Goal: Navigation & Orientation: Find specific page/section

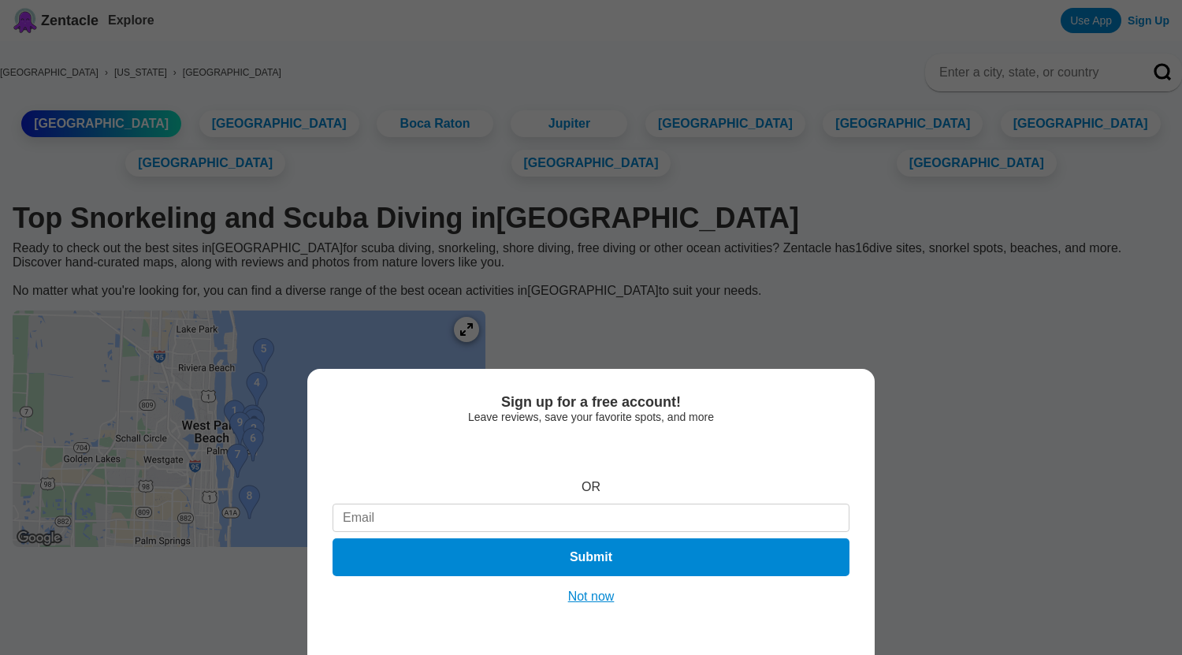
drag, startPoint x: 0, startPoint y: 0, endPoint x: 1182, endPoint y: 177, distance: 1194.7
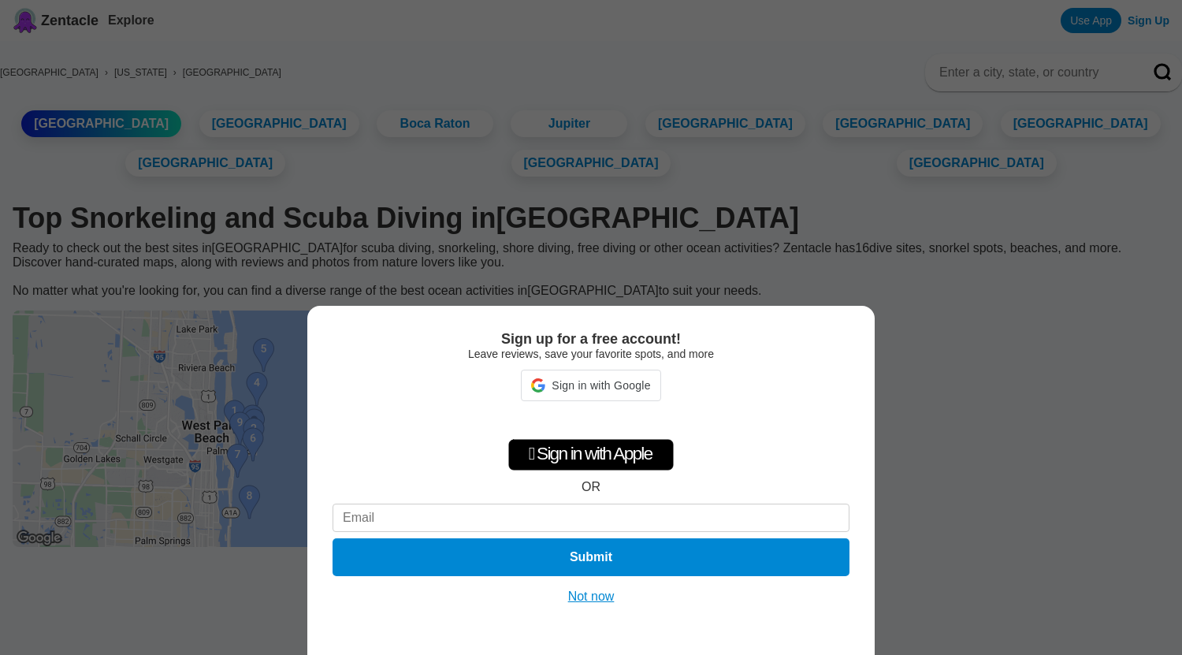
click at [600, 597] on button "Not now" at bounding box center [592, 597] width 56 height 16
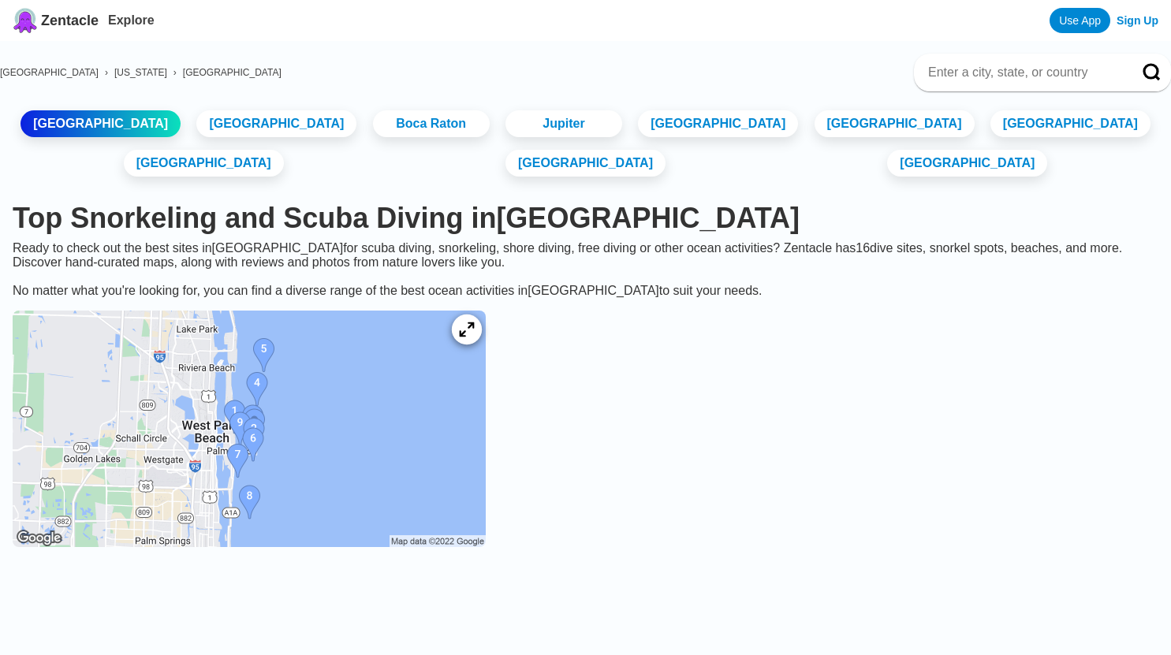
click at [474, 337] on icon at bounding box center [466, 329] width 15 height 15
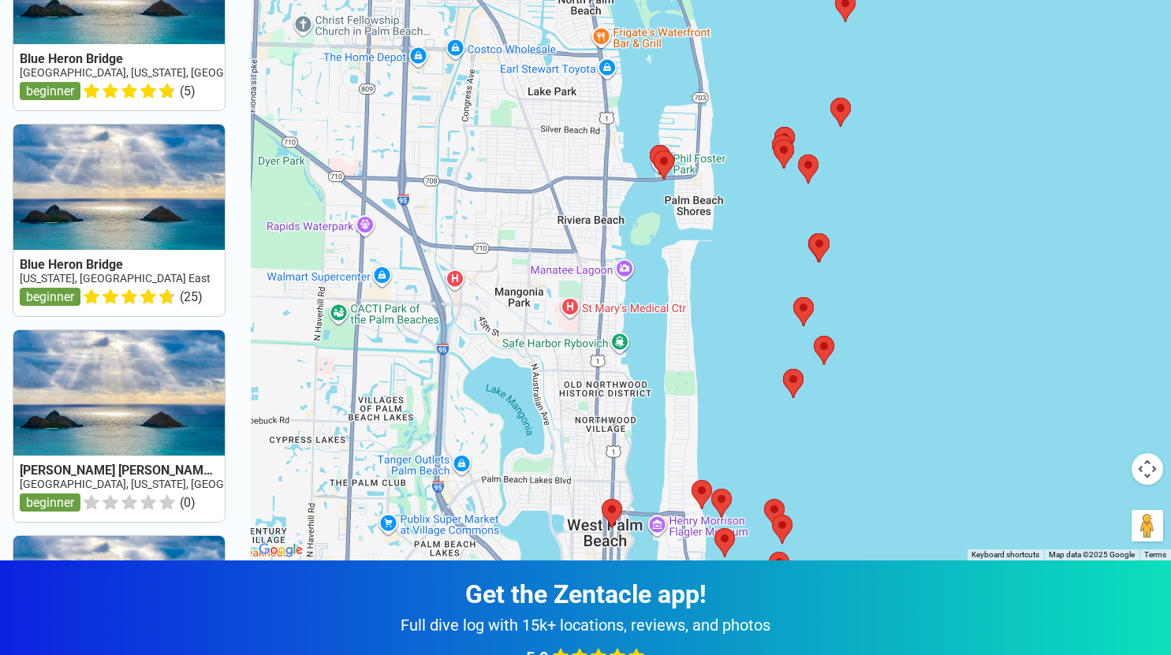
scroll to position [136, 0]
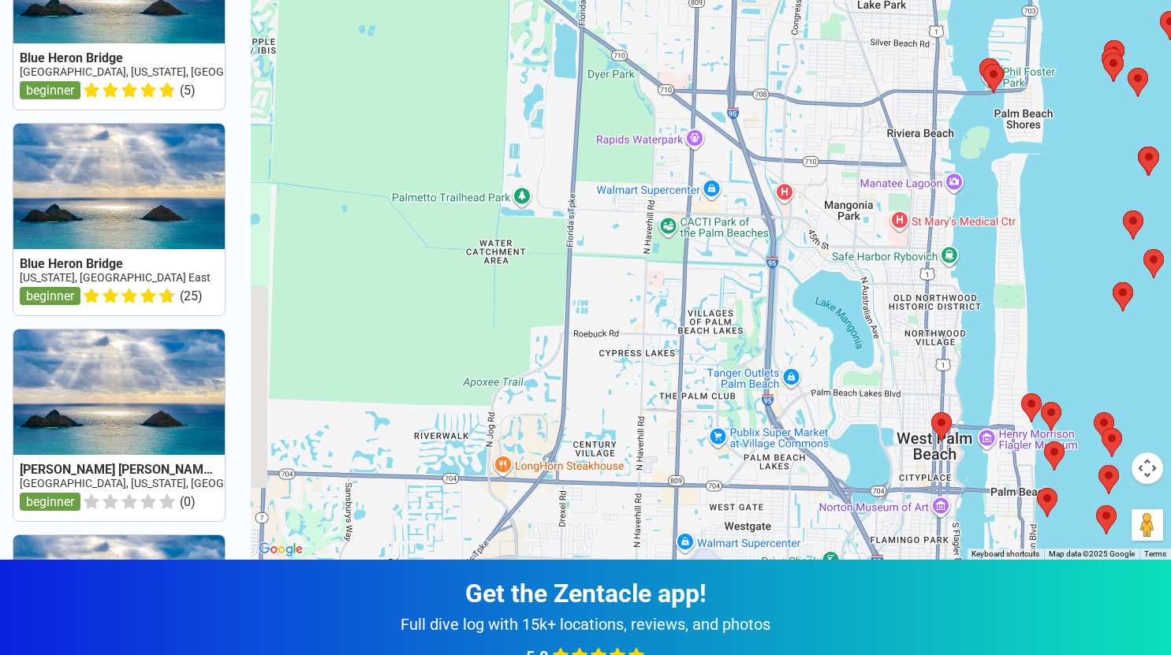
drag, startPoint x: 655, startPoint y: 309, endPoint x: 985, endPoint y: 214, distance: 343.0
click at [985, 214] on div at bounding box center [711, 232] width 920 height 655
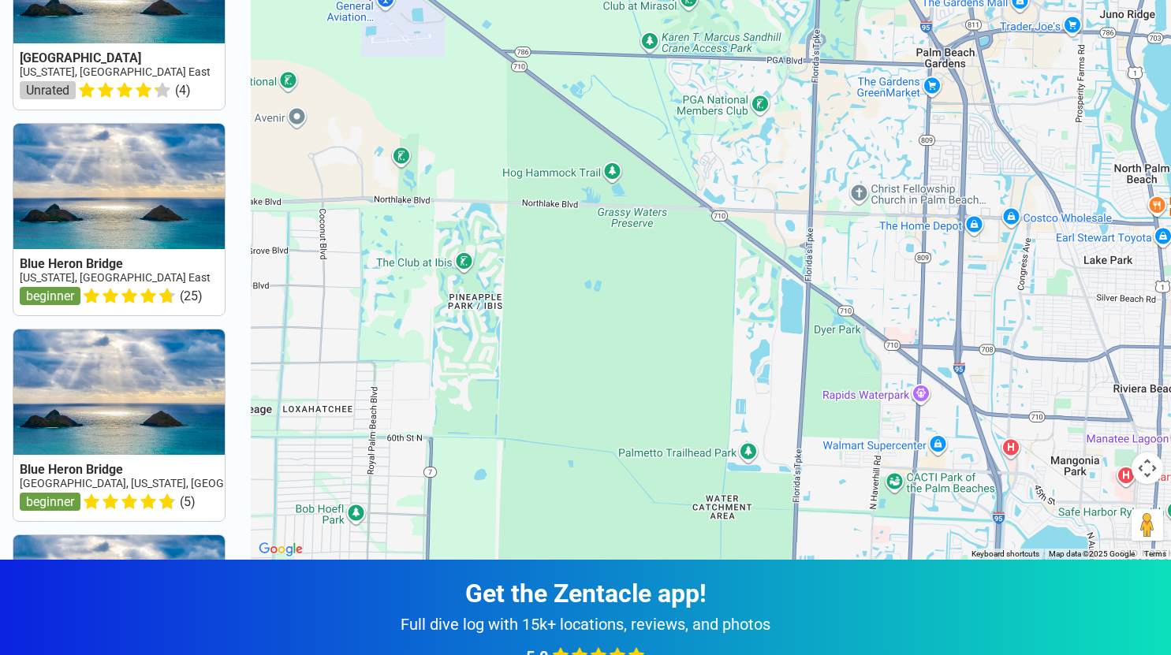
drag, startPoint x: 561, startPoint y: 190, endPoint x: 790, endPoint y: 445, distance: 342.8
click at [790, 445] on div at bounding box center [711, 232] width 920 height 655
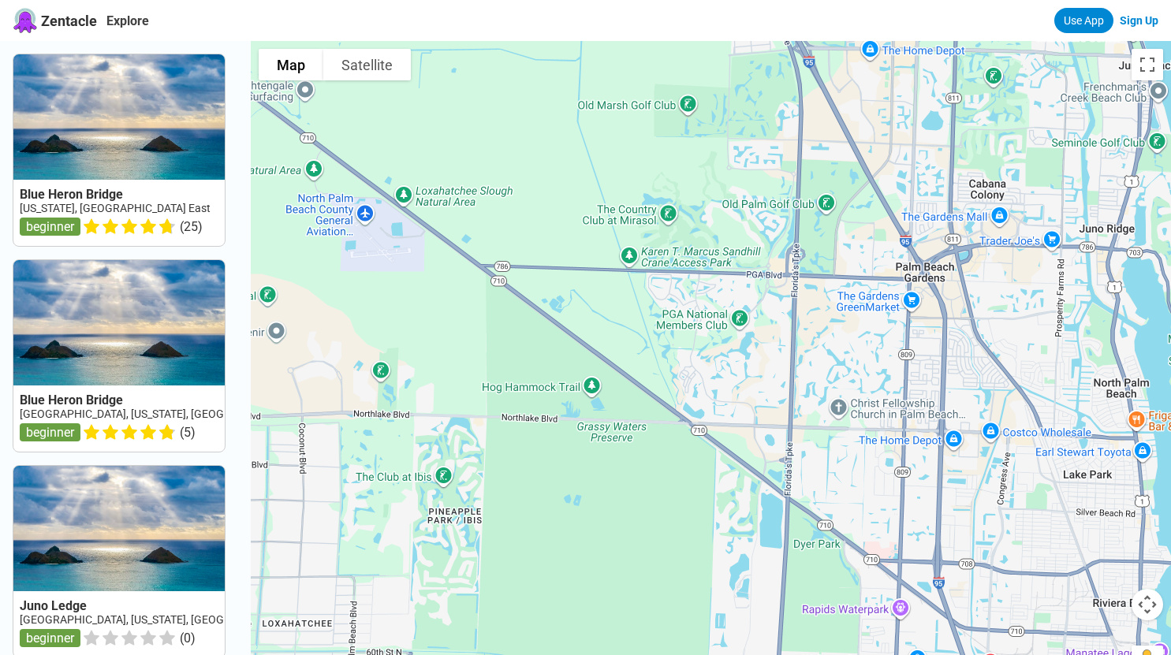
drag, startPoint x: 1029, startPoint y: 391, endPoint x: 1008, endPoint y: 474, distance: 85.5
click at [1008, 474] on div at bounding box center [711, 368] width 920 height 655
